Goal: Find contact information: Find contact information

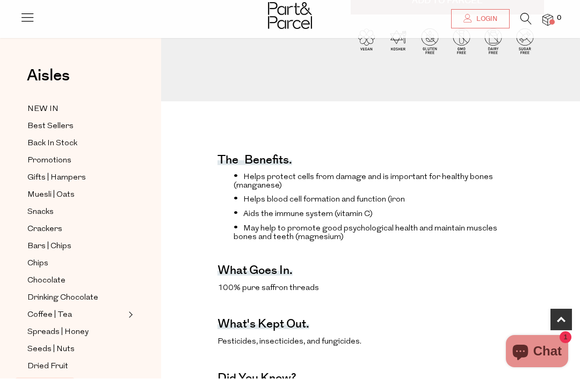
scroll to position [297, 0]
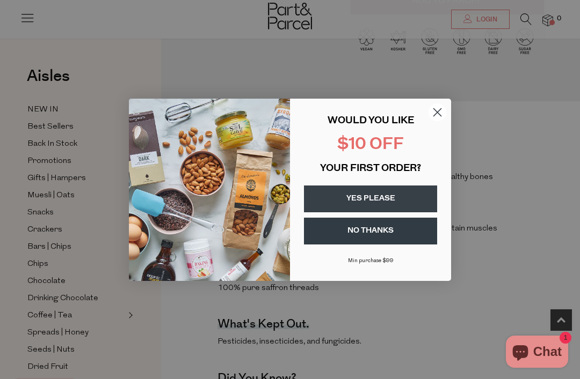
click at [367, 213] on button "YES PLEASE" at bounding box center [370, 199] width 133 height 27
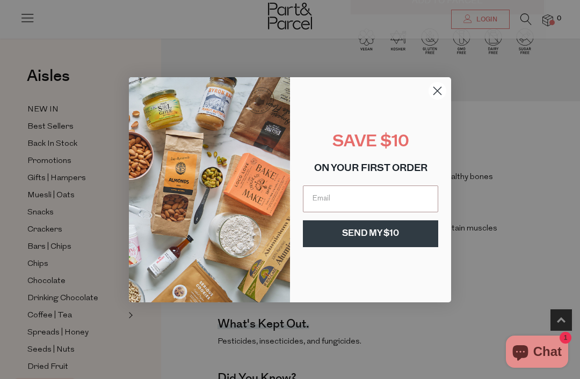
click at [441, 99] on circle "Close dialog" at bounding box center [437, 91] width 18 height 18
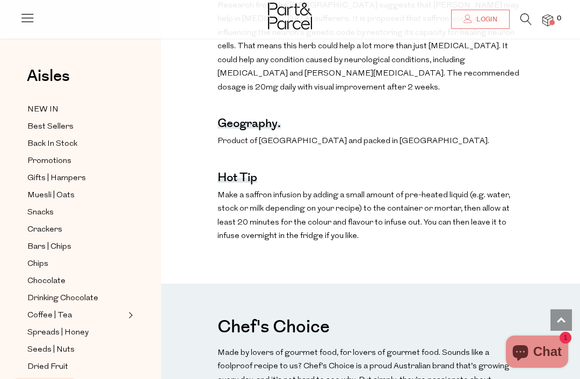
scroll to position [687, 0]
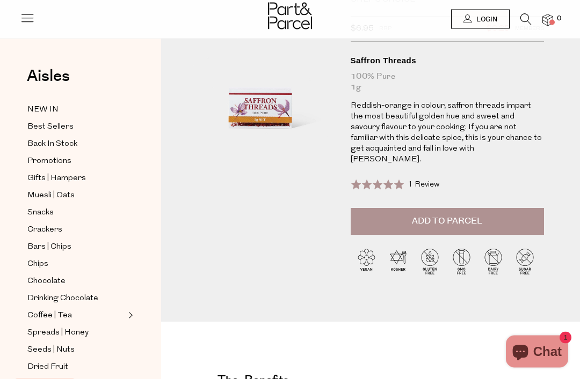
scroll to position [0, 0]
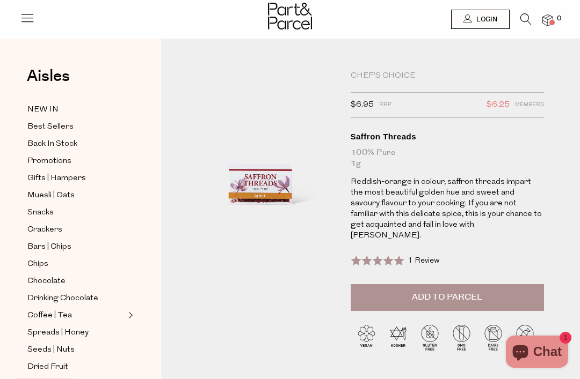
click at [27, 19] on icon at bounding box center [27, 17] width 15 height 15
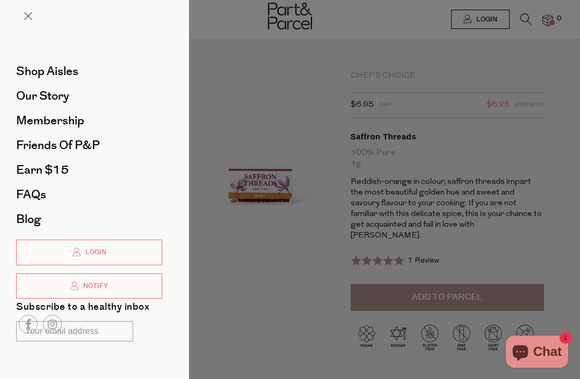
click at [242, 269] on div at bounding box center [290, 189] width 580 height 379
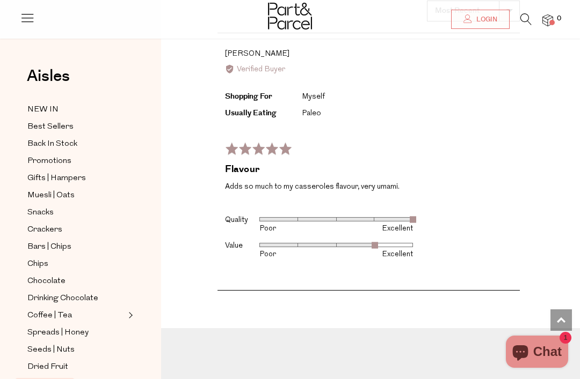
scroll to position [1527, 0]
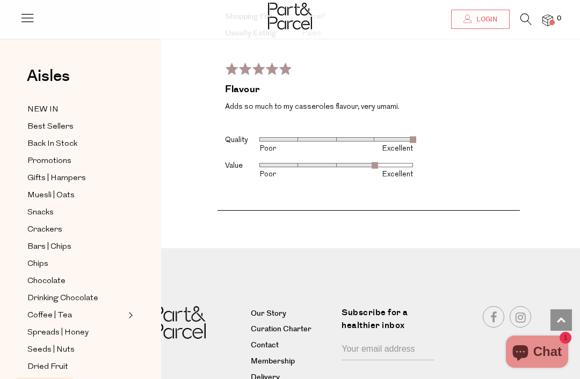
click at [273, 340] on link "Contact" at bounding box center [292, 346] width 83 height 13
